Goal: Use online tool/utility: Utilize a website feature to perform a specific function

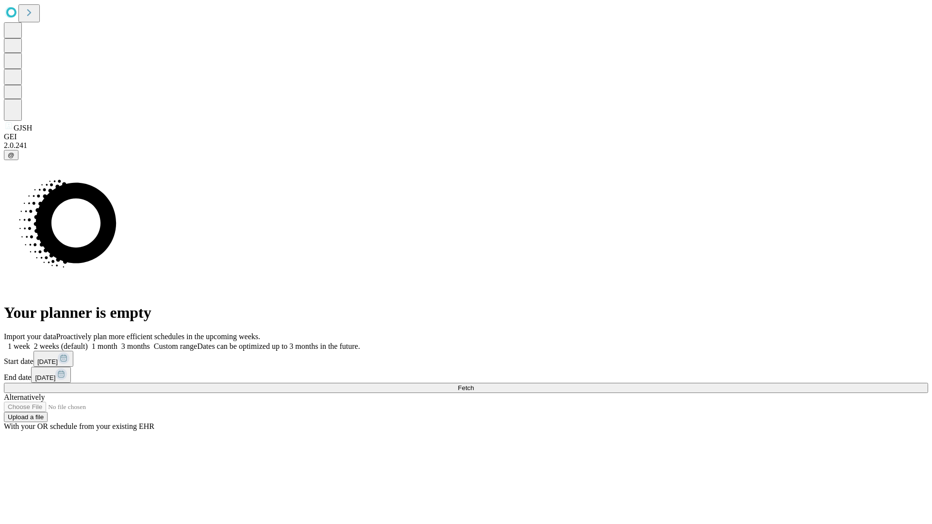
click at [474, 385] on span "Fetch" at bounding box center [466, 388] width 16 height 7
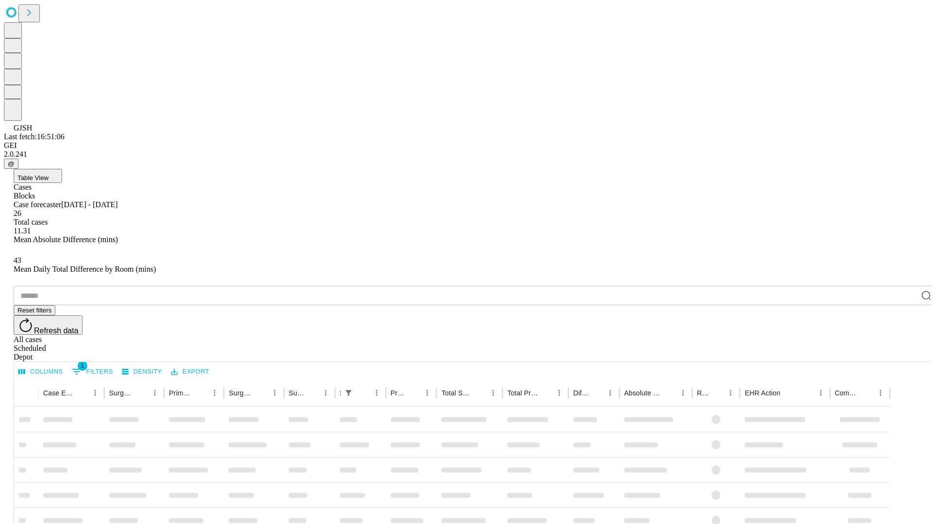
click at [49, 174] on span "Table View" at bounding box center [32, 177] width 31 height 7
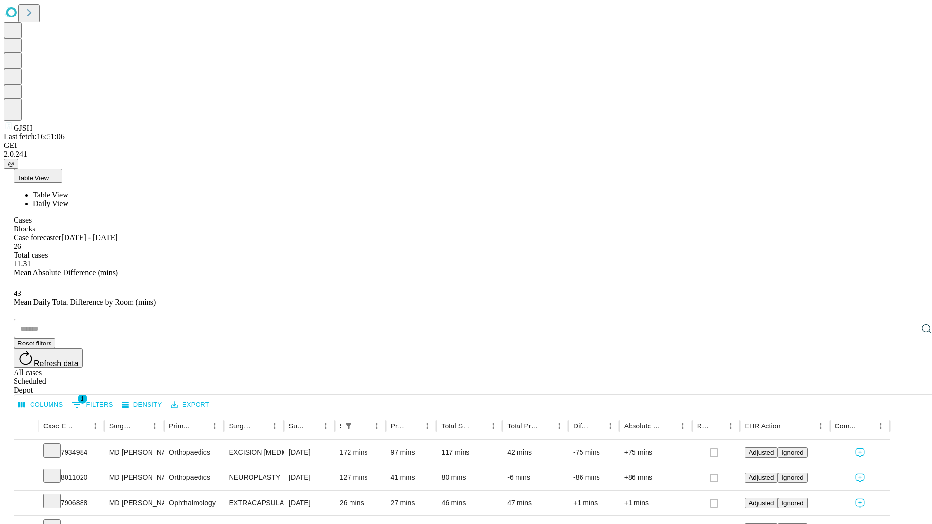
click at [68, 200] on span "Daily View" at bounding box center [50, 204] width 35 height 8
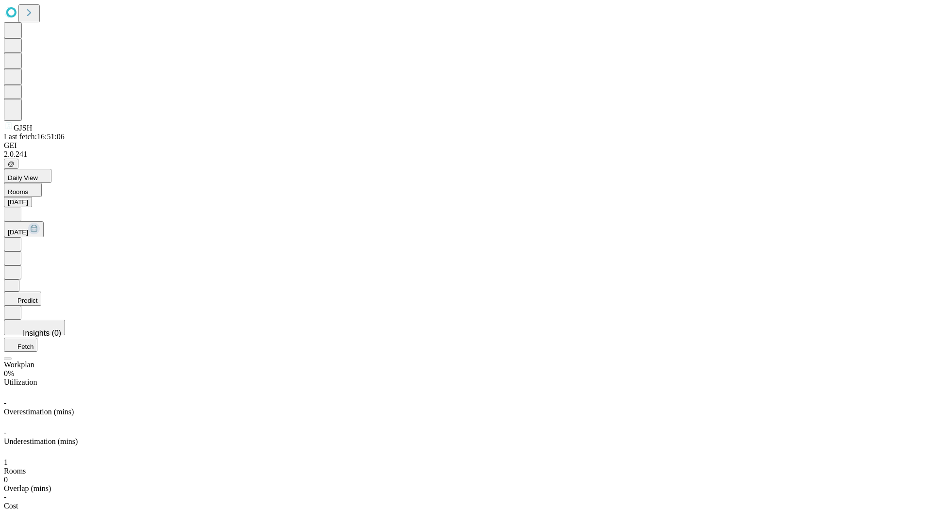
click at [41, 292] on button "Predict" at bounding box center [22, 299] width 37 height 14
